Goal: Check status

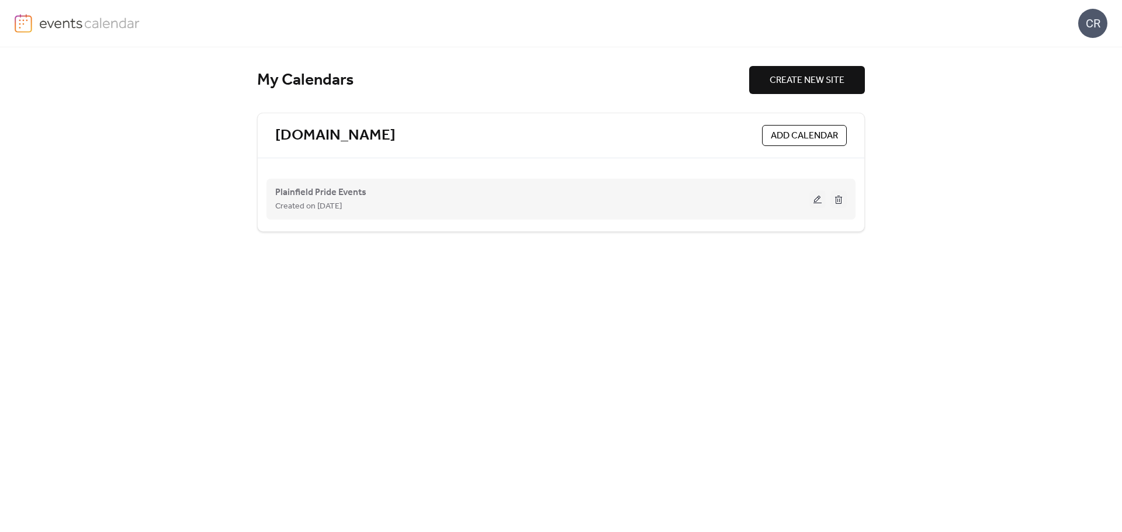
click at [393, 198] on div "Plainfield Pride Events Created on [DATE]" at bounding box center [542, 199] width 534 height 28
click at [817, 201] on button at bounding box center [817, 199] width 16 height 18
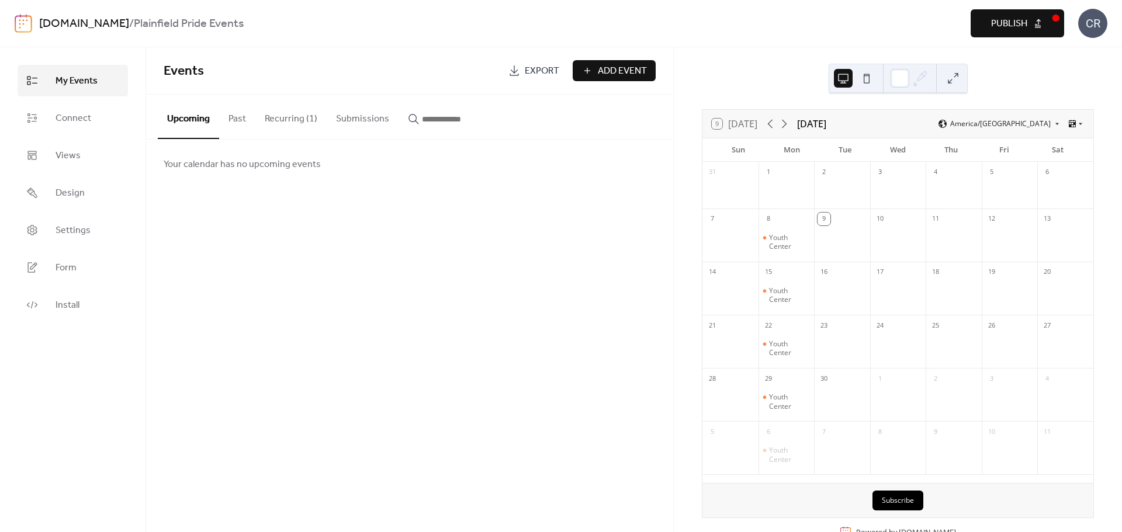
click at [280, 115] on button "Recurring (1)" at bounding box center [290, 116] width 71 height 43
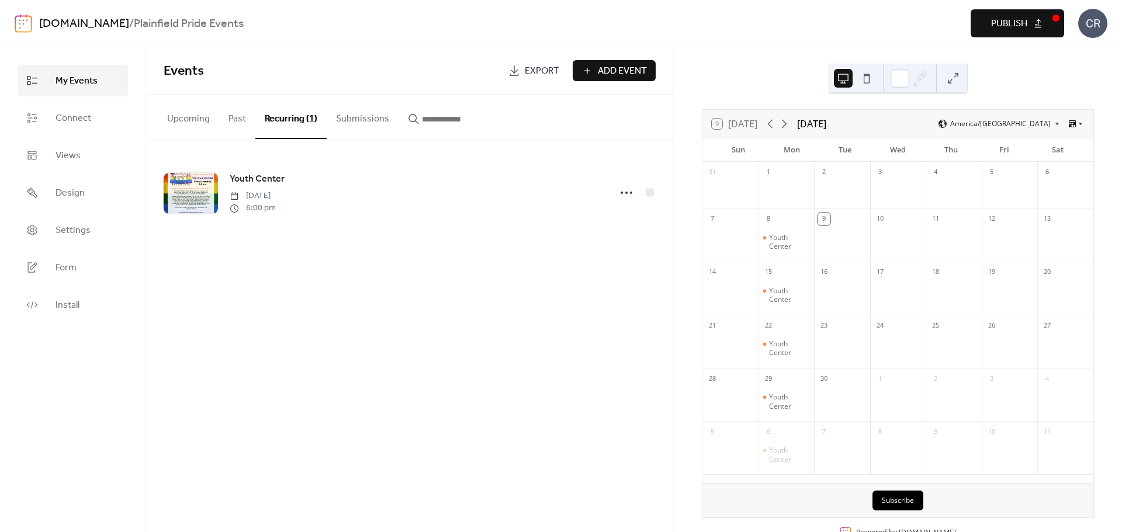
click at [194, 119] on button "Upcoming" at bounding box center [188, 116] width 61 height 43
